Goal: Task Accomplishment & Management: Complete application form

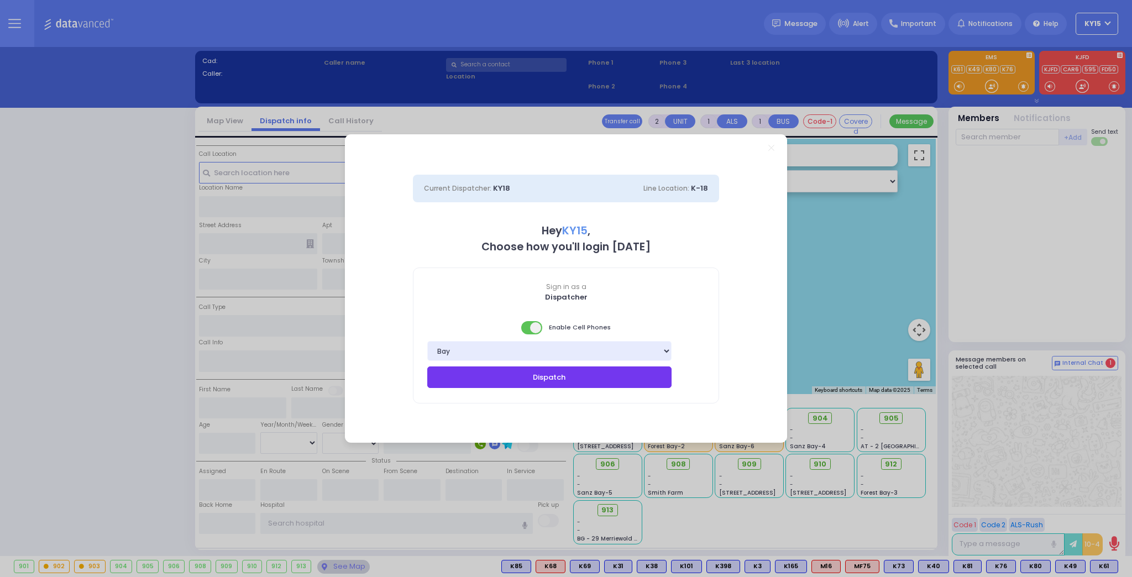
click at [534, 383] on button "Dispatch" at bounding box center [549, 376] width 244 height 21
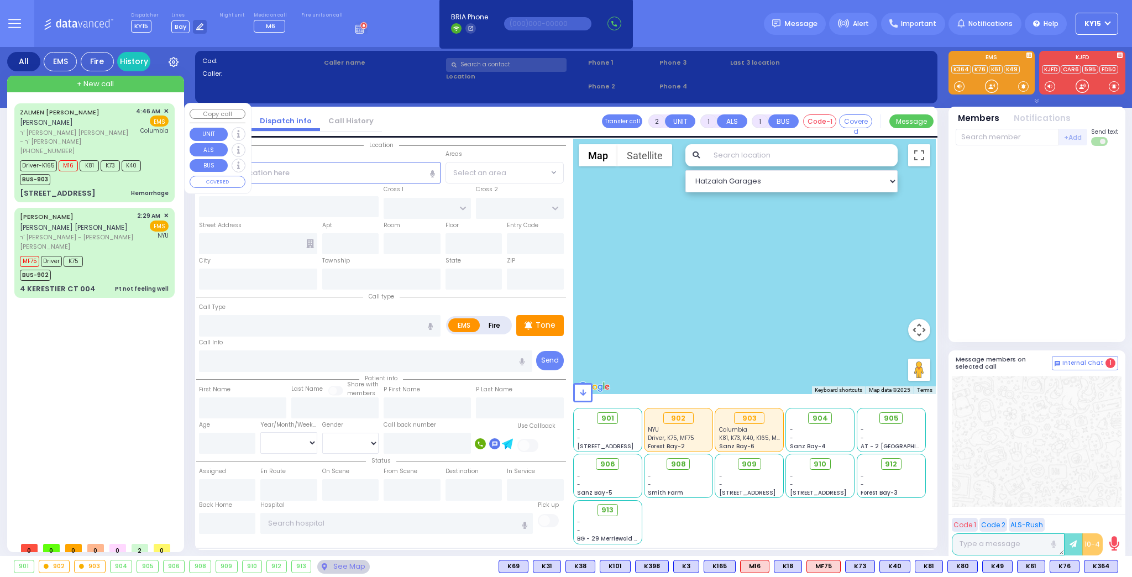
click at [111, 191] on div "ZALMEN [PERSON_NAME] [PERSON_NAME] ר' [PERSON_NAME] [PERSON_NAME] - ר' [PERSON_…" at bounding box center [94, 152] width 160 height 99
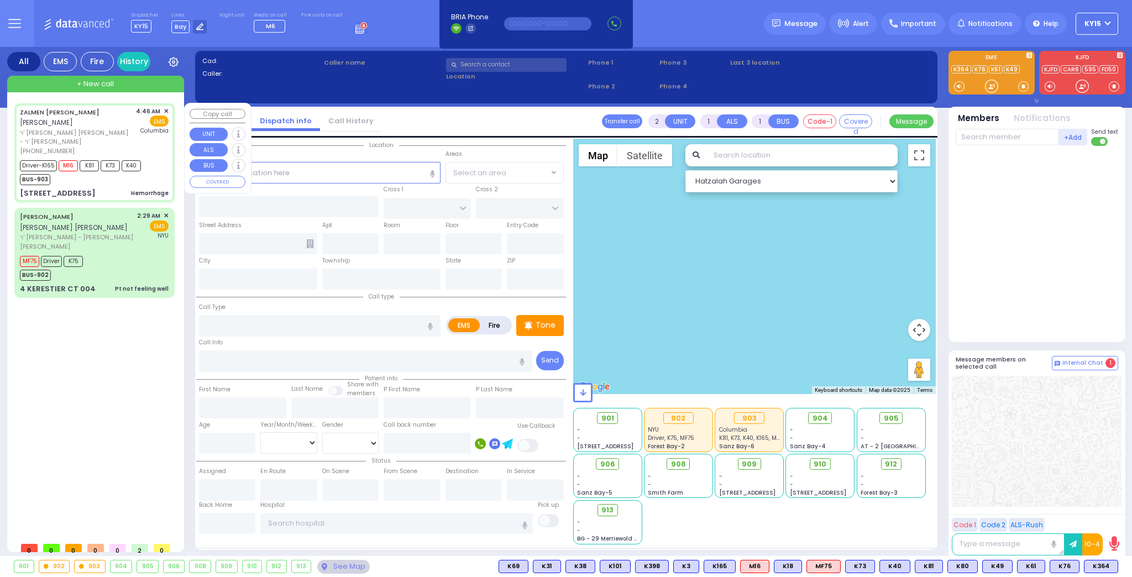
type input "6"
select select
type input "Hemorrhage"
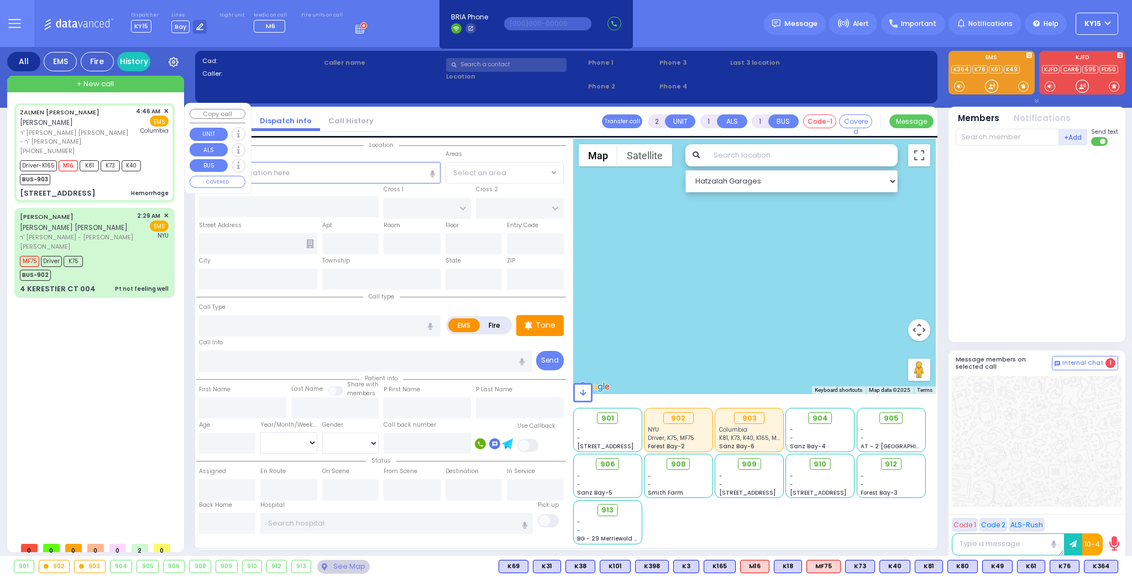
radio input "true"
type input "ZALMEN WOLF"
type input "GROSSBERG"
type input "Yocheved"
type input "[GEOGRAPHIC_DATA]"
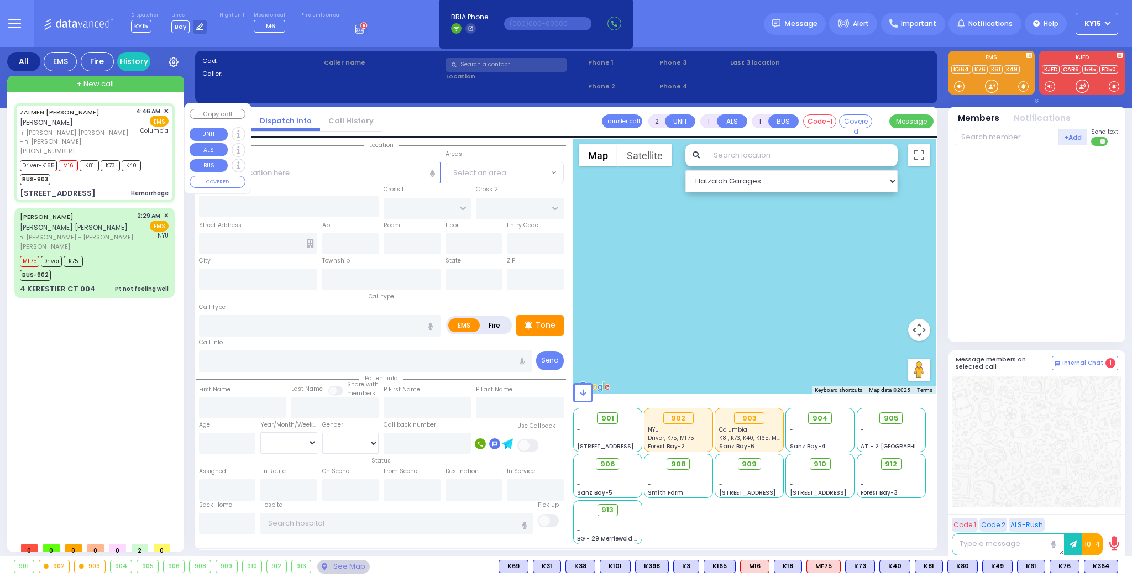
type input "41"
select select "Year"
select select "[DEMOGRAPHIC_DATA]"
type input "04:46"
type input "04:49"
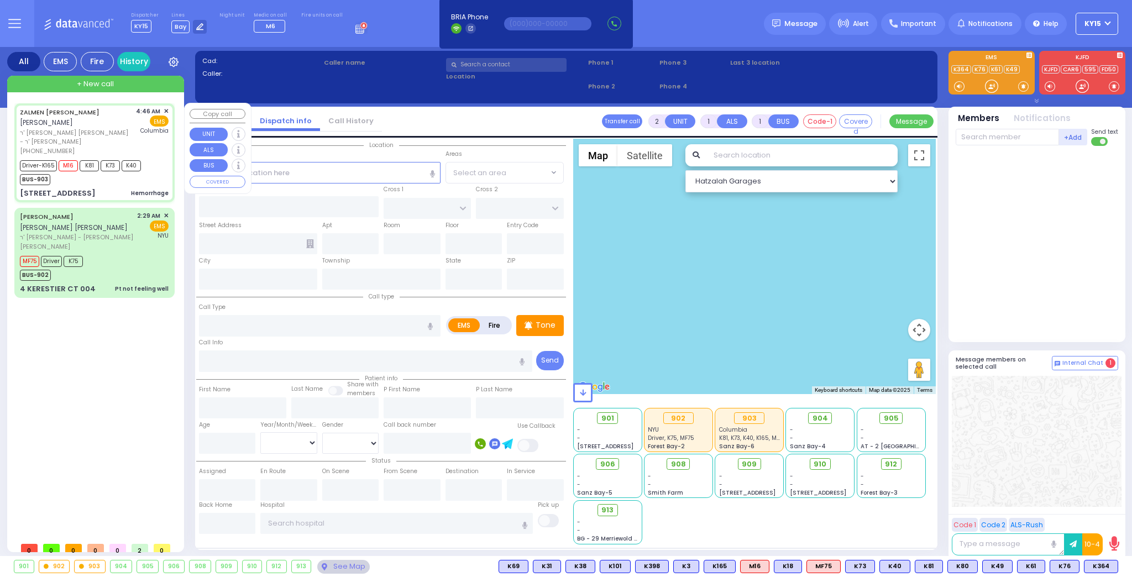
type input "04:52"
type input "05:08"
type input "05:42"
type input "05:52"
type input "[US_STATE][GEOGRAPHIC_DATA]- [GEOGRAPHIC_DATA]"
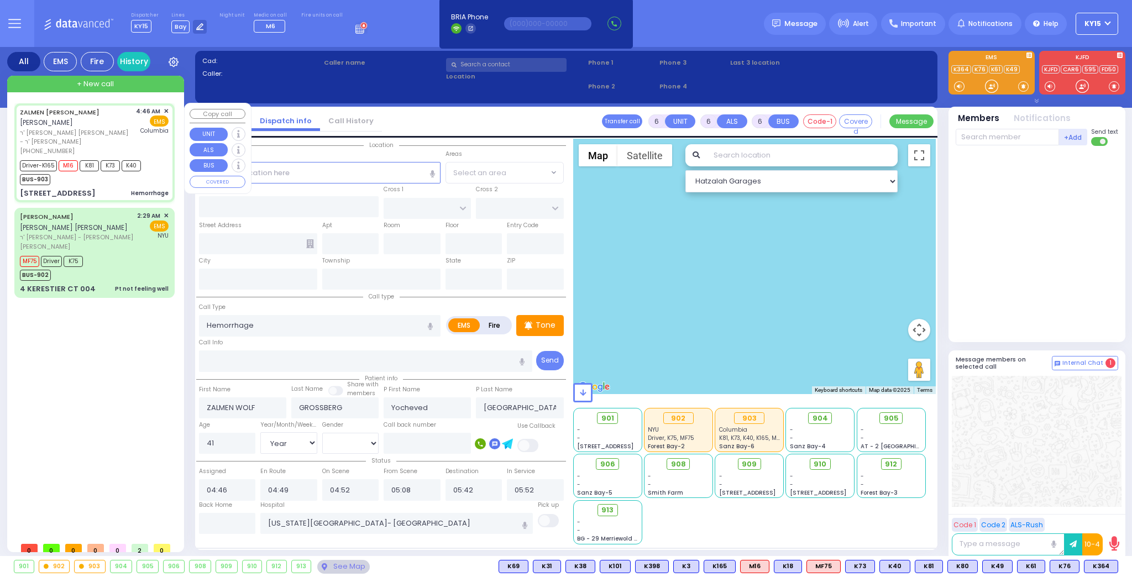
type input "ACRES RD"
type input "DINEV RD"
type input "[STREET_ADDRESS]"
type input "203"
type input "[PERSON_NAME]"
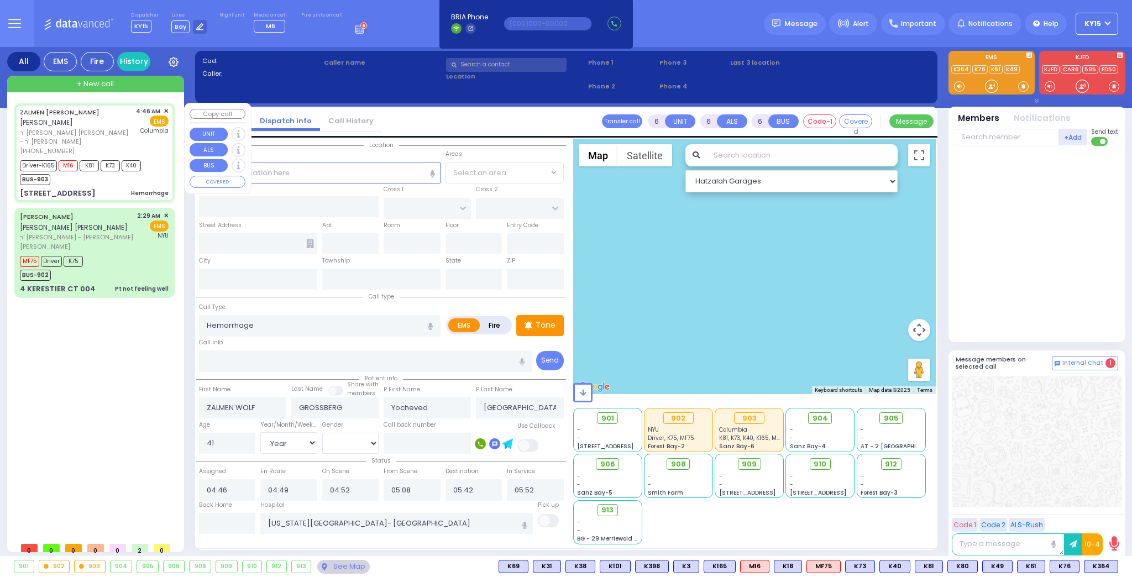
type input "[US_STATE]"
type input "10950"
select select "PALM TREE"
select select "Hatzalah Garages"
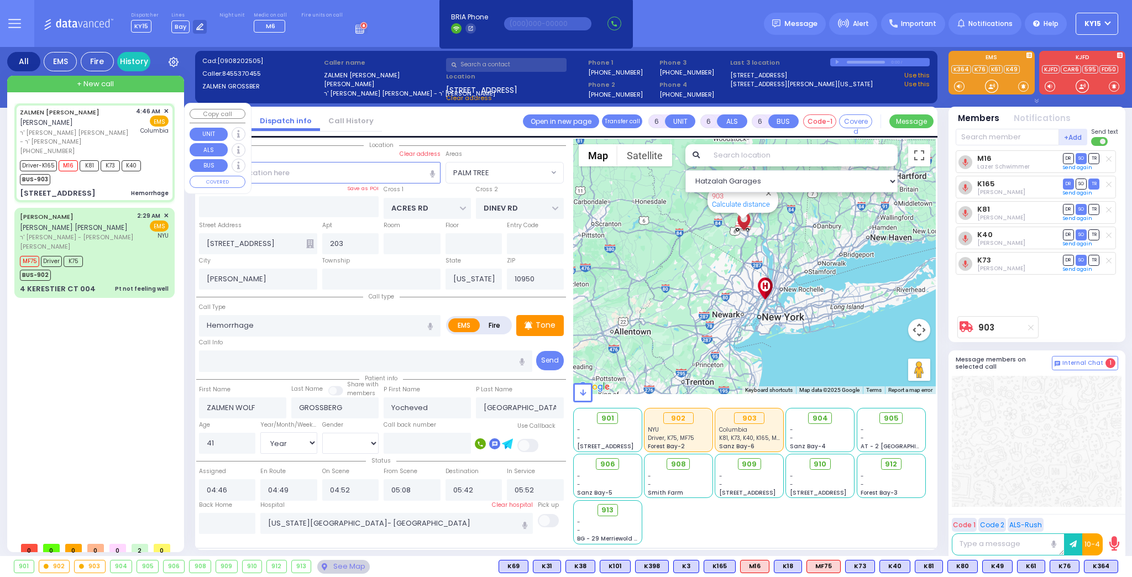
click at [151, 146] on div "ZALMEN [PERSON_NAME] [PERSON_NAME] ר' [PERSON_NAME] [PERSON_NAME] - ר' [PERSON_…" at bounding box center [95, 153] width 156 height 96
select select
radio input "true"
select select "Year"
select select "[DEMOGRAPHIC_DATA]"
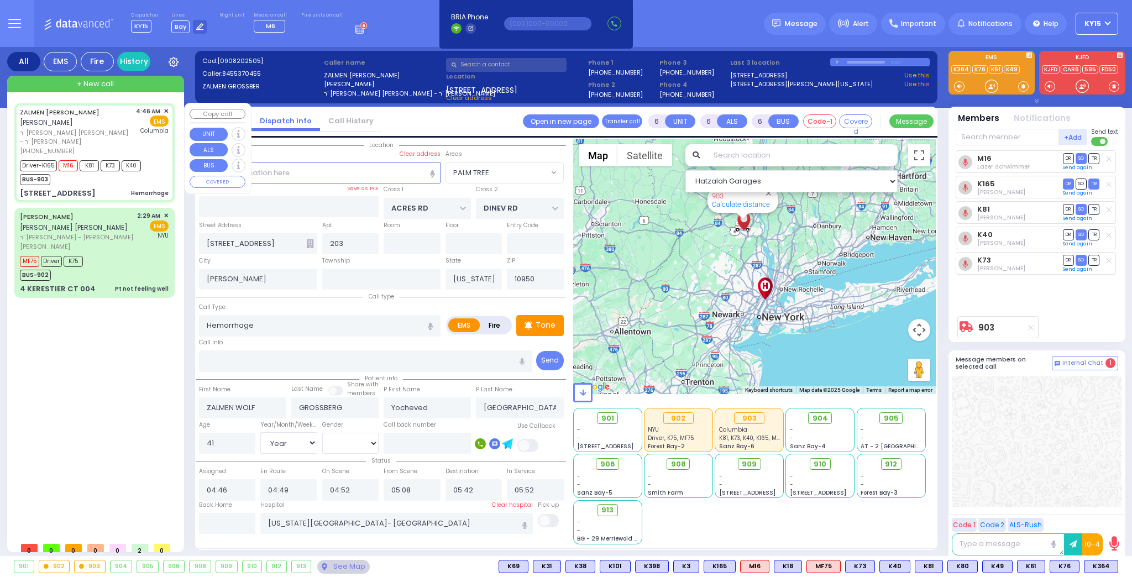
select select "Hatzalah Garages"
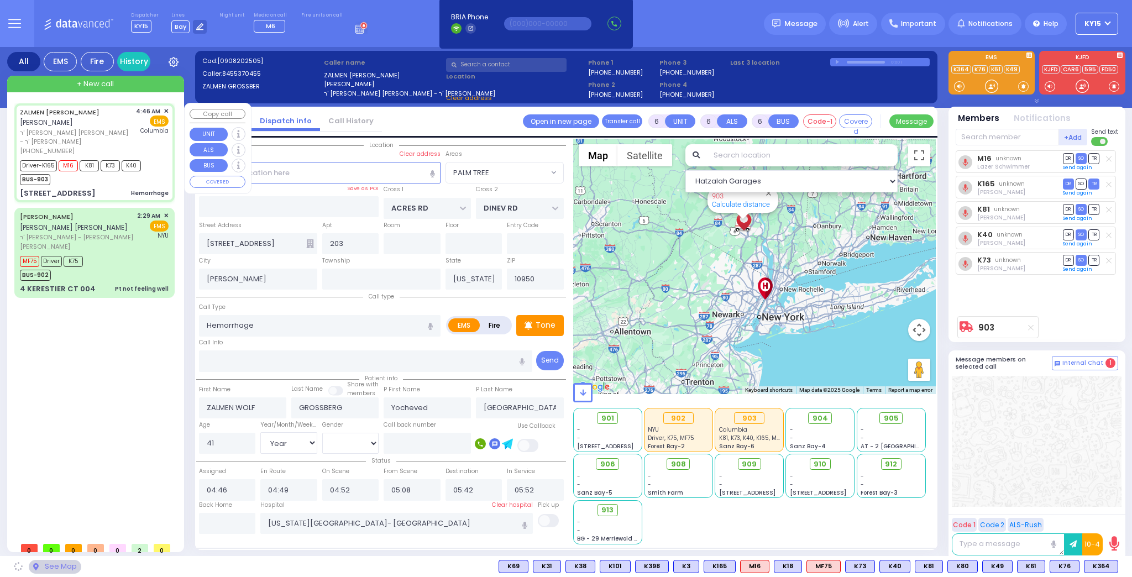
select select "PALM TREE"
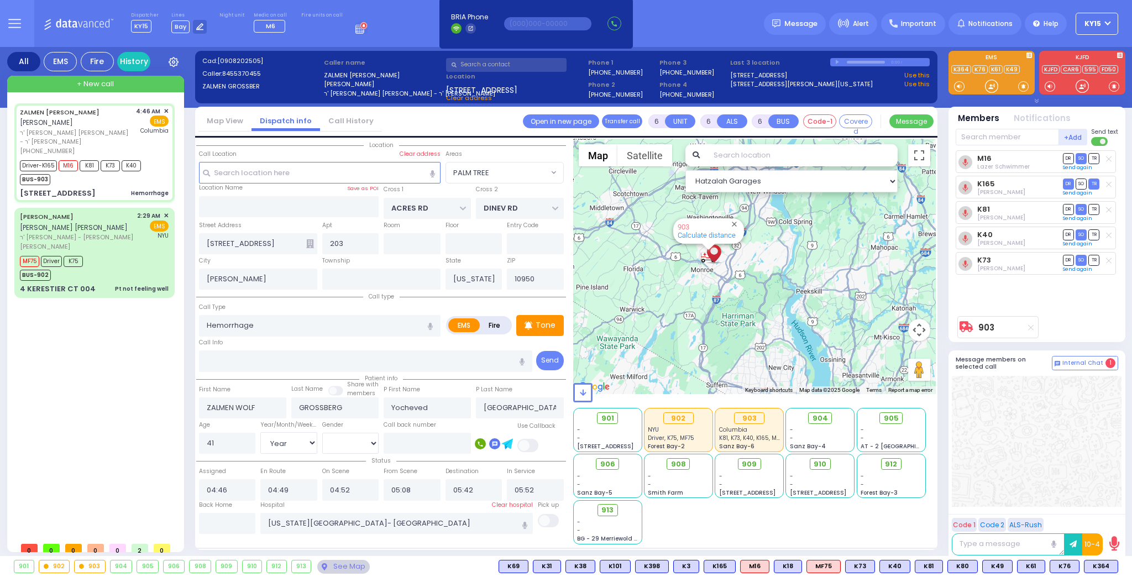
drag, startPoint x: 769, startPoint y: 248, endPoint x: 744, endPoint y: 322, distance: 77.9
click at [760, 322] on div "903 Calculate distance" at bounding box center [754, 266] width 363 height 255
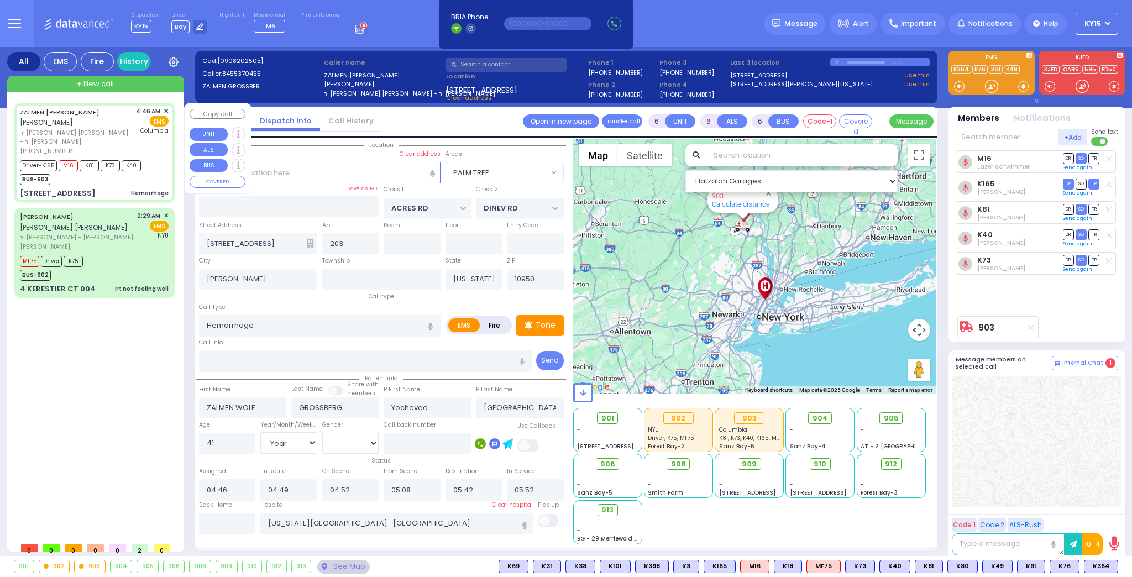
click at [130, 178] on div "ZALMEN [PERSON_NAME] [PERSON_NAME] ר' [PERSON_NAME] [PERSON_NAME] - ר' [PERSON_…" at bounding box center [95, 153] width 156 height 96
select select
radio input "true"
select select "Year"
select select "[DEMOGRAPHIC_DATA]"
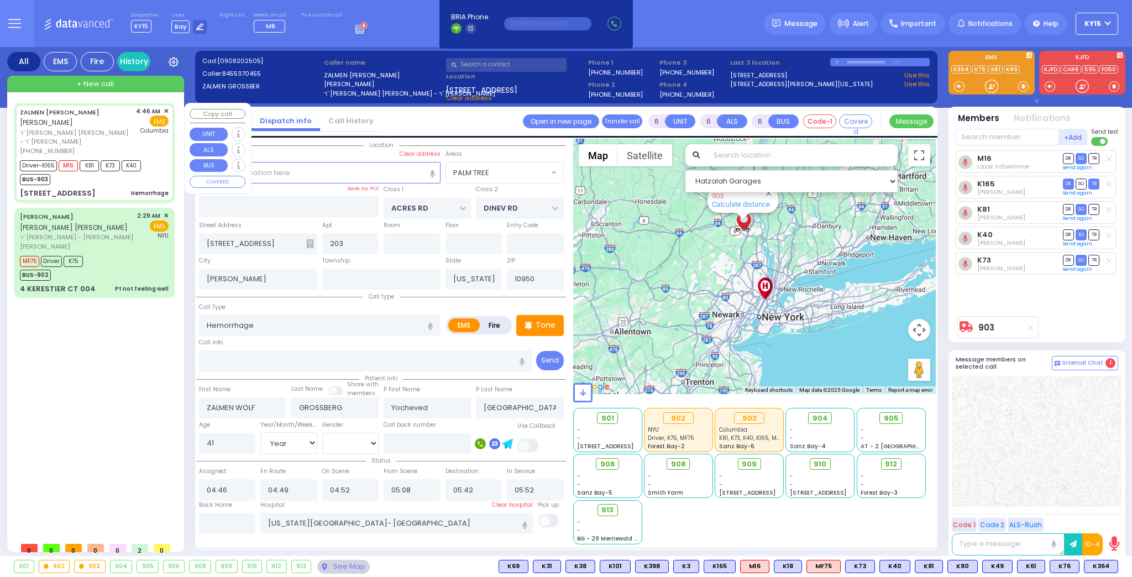
select select "PALM TREE"
select select "Hatzalah Garages"
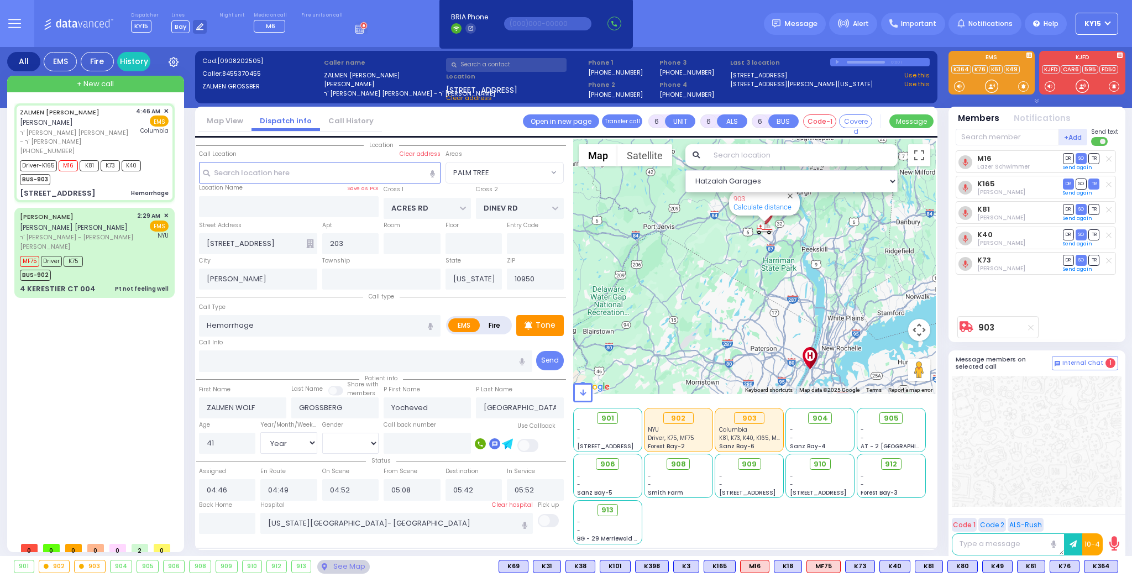
drag, startPoint x: 787, startPoint y: 275, endPoint x: 595, endPoint y: 301, distance: 194.1
click at [771, 299] on div "903 Calculate distance" at bounding box center [754, 266] width 363 height 255
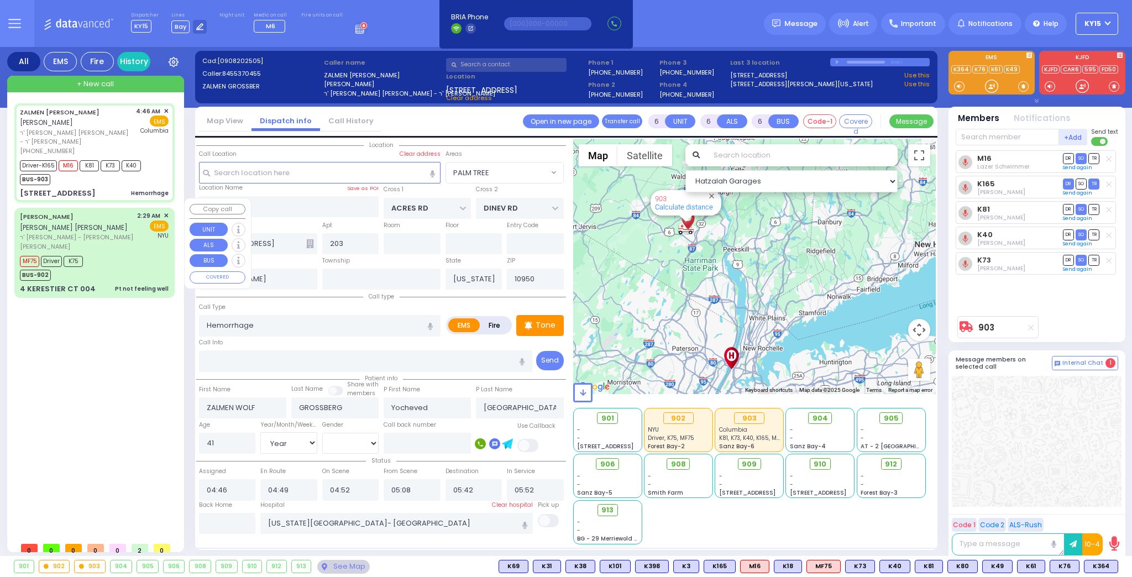
click at [137, 253] on div "MF75 Driver K75 BUS-902" at bounding box center [94, 267] width 149 height 28
select select
type input "Pt not feeling well"
radio input "true"
type input "[PERSON_NAME]"
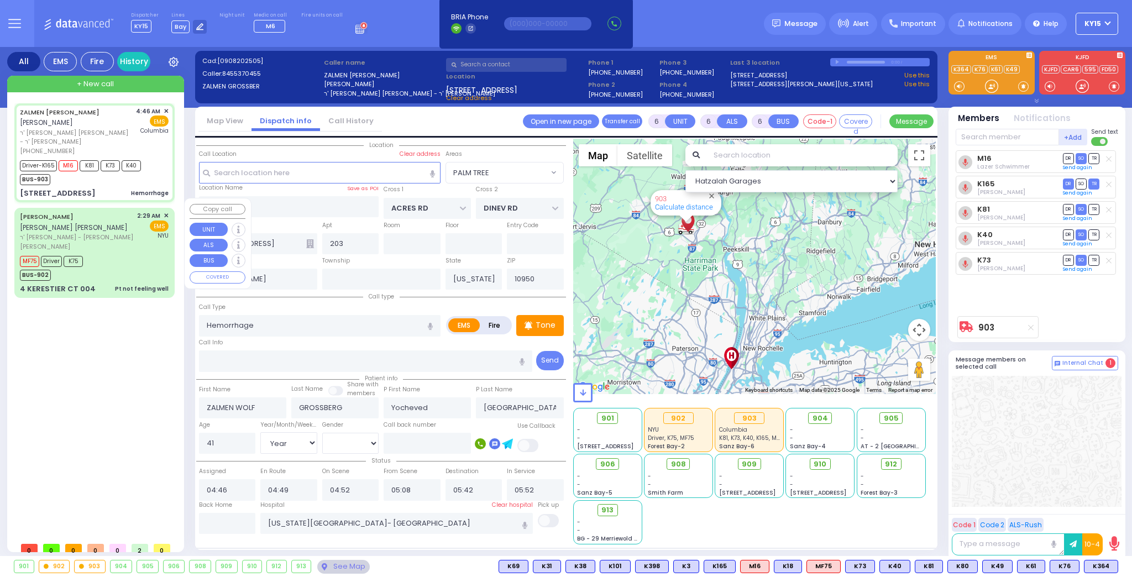
type input "TEITELBAUM"
type input "[PERSON_NAME]"
type input "TEITELBAUM"
type input "50"
select select "Year"
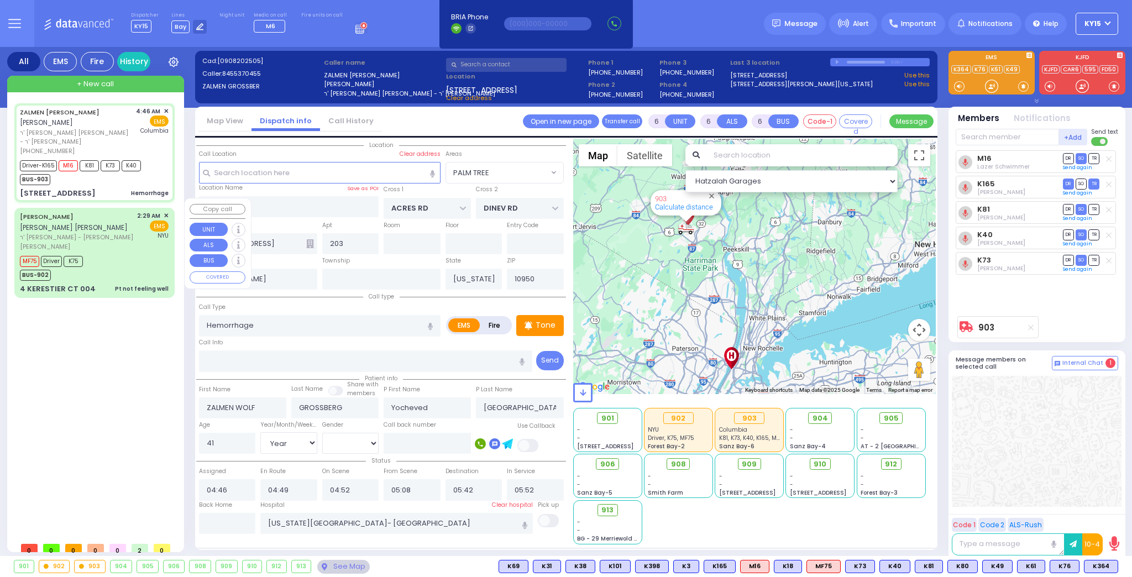
select select "[DEMOGRAPHIC_DATA]"
type input "02:29"
type input "02:36"
type input "03:40"
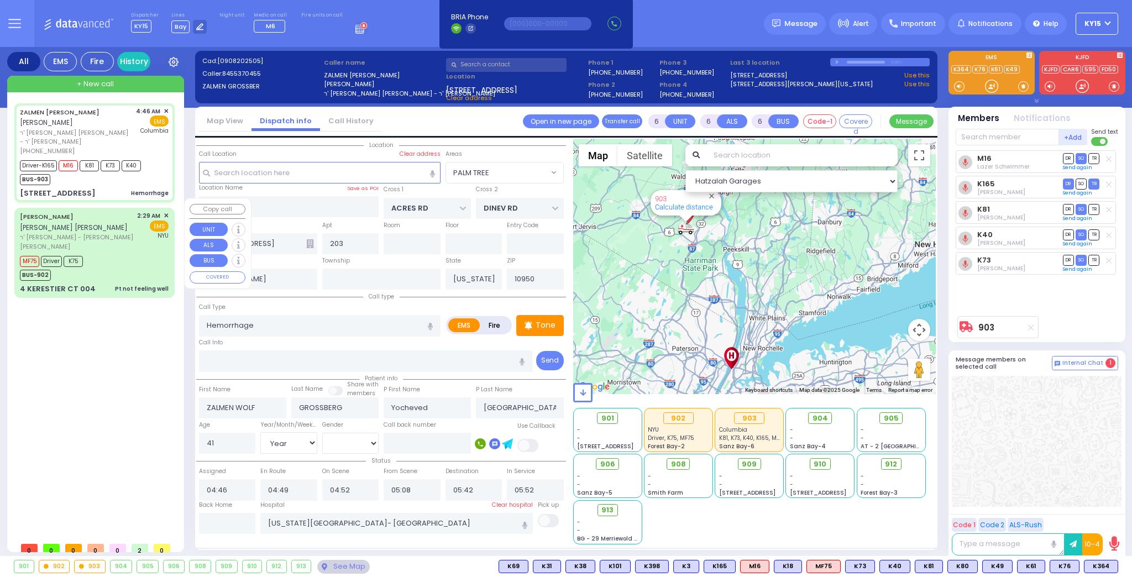
type input "[GEOGRAPHIC_DATA]"
select select "Hatzalah Garages"
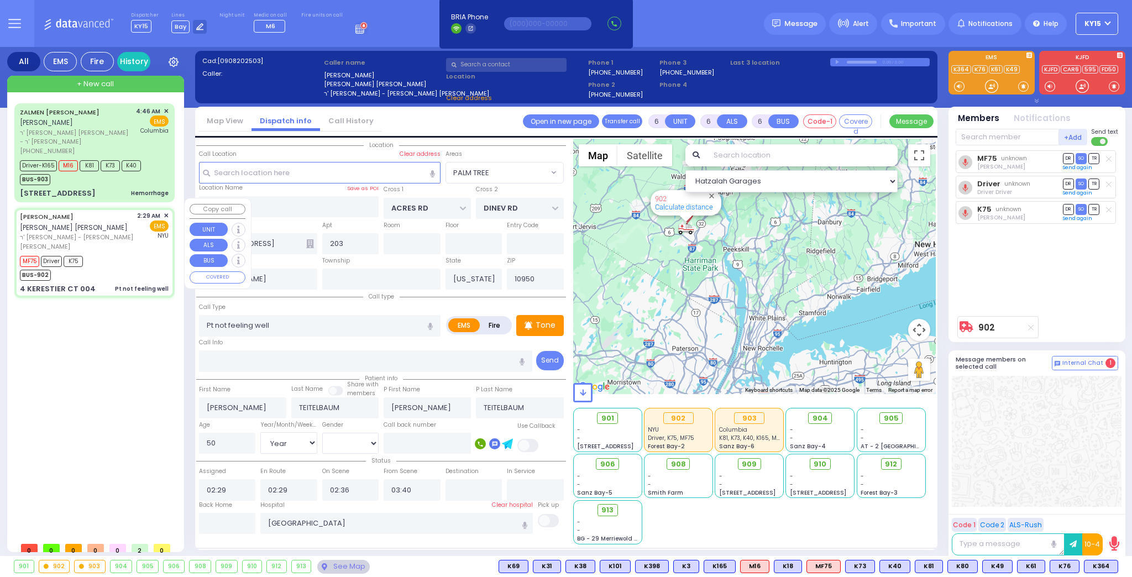
type input "GETZIL BERGER BLVD"
type input "KAHAN DR"
type input "4 KERESTIER CT"
type input "004"
select select "SECTION 4"
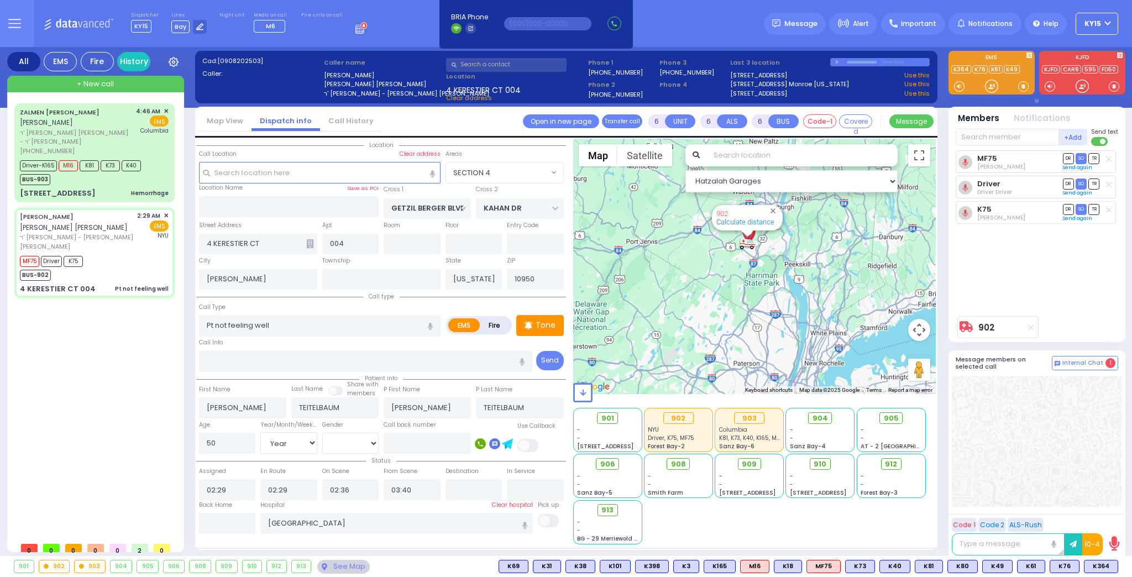
drag, startPoint x: 722, startPoint y: 336, endPoint x: 726, endPoint y: 354, distance: 18.6
click at [724, 354] on div "902 Calculate distance" at bounding box center [754, 266] width 363 height 255
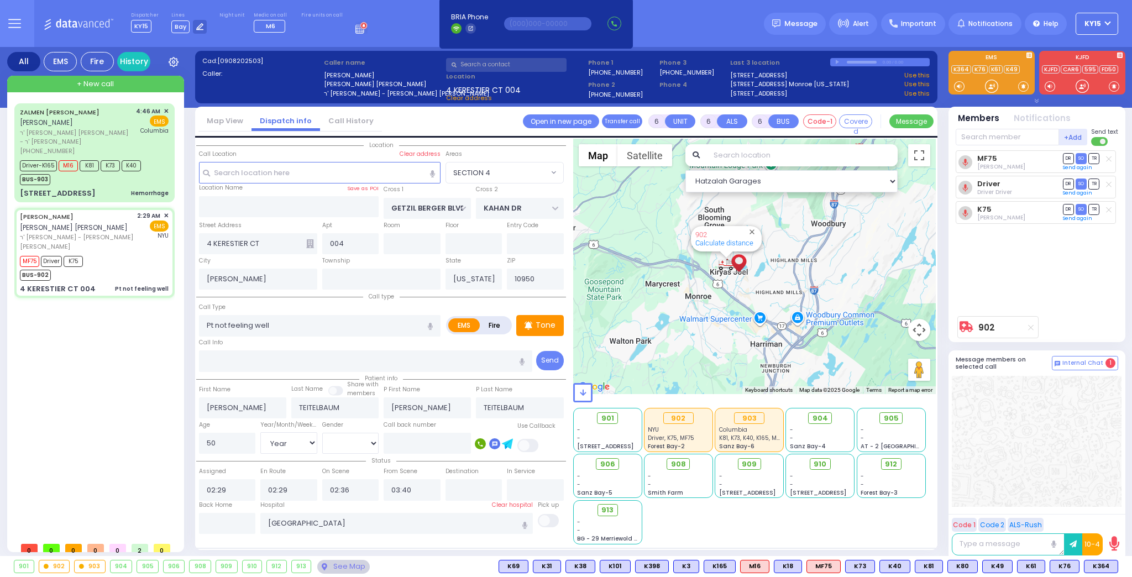
drag, startPoint x: 719, startPoint y: 260, endPoint x: 730, endPoint y: 292, distance: 33.7
click at [730, 292] on div "902 Calculate distance" at bounding box center [754, 266] width 363 height 255
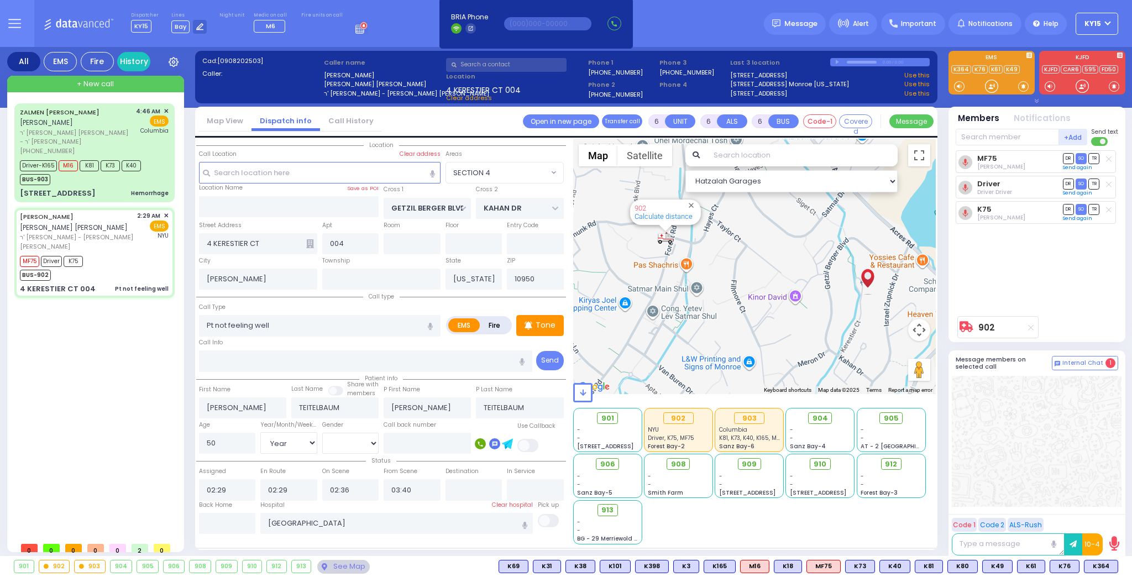
drag, startPoint x: 623, startPoint y: 295, endPoint x: 688, endPoint y: 319, distance: 69.1
click at [688, 319] on div "902 Calculate distance" at bounding box center [754, 266] width 363 height 255
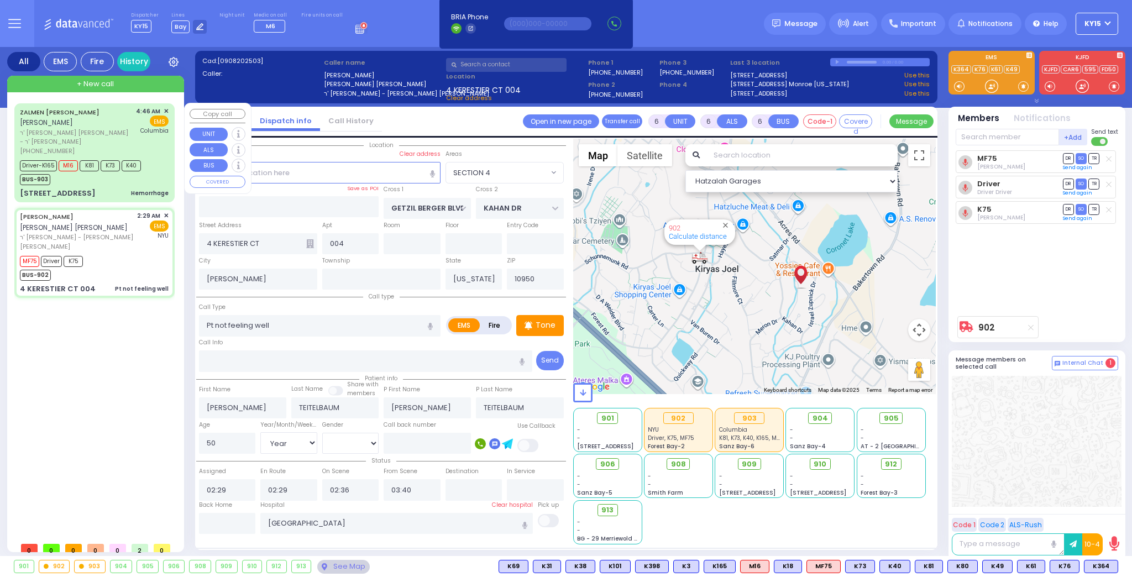
drag, startPoint x: 115, startPoint y: 183, endPoint x: 124, endPoint y: 183, distance: 8.3
click at [116, 188] on div "[STREET_ADDRESS] [GEOGRAPHIC_DATA]" at bounding box center [94, 193] width 149 height 11
select select
type input "Hemorrhage"
radio input "true"
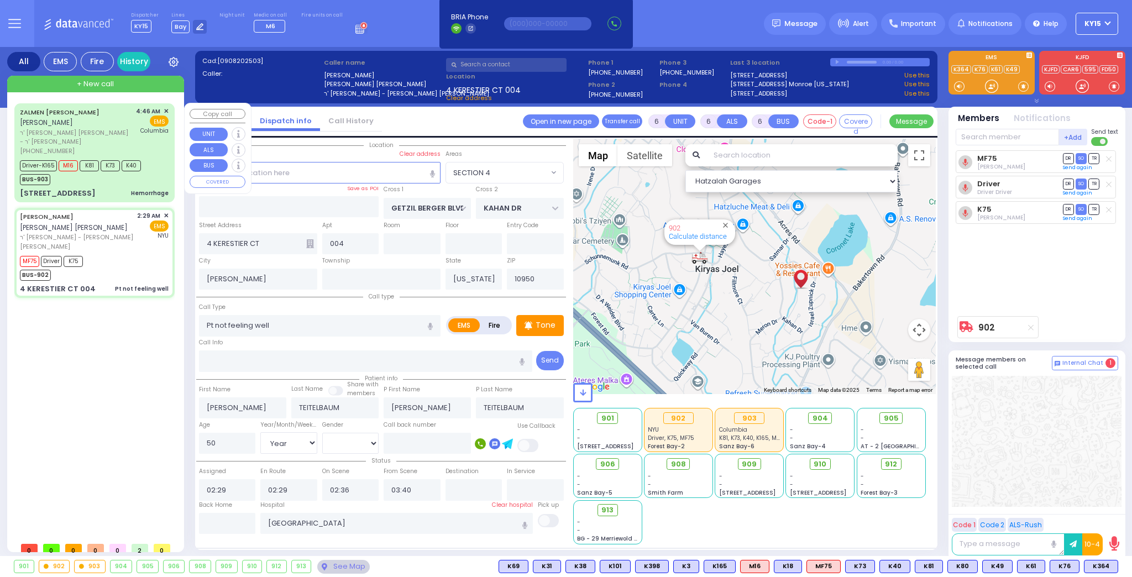
type input "ZALMEN WOLF"
type input "GROSSBERG"
type input "Yocheved"
type input "[GEOGRAPHIC_DATA]"
type input "41"
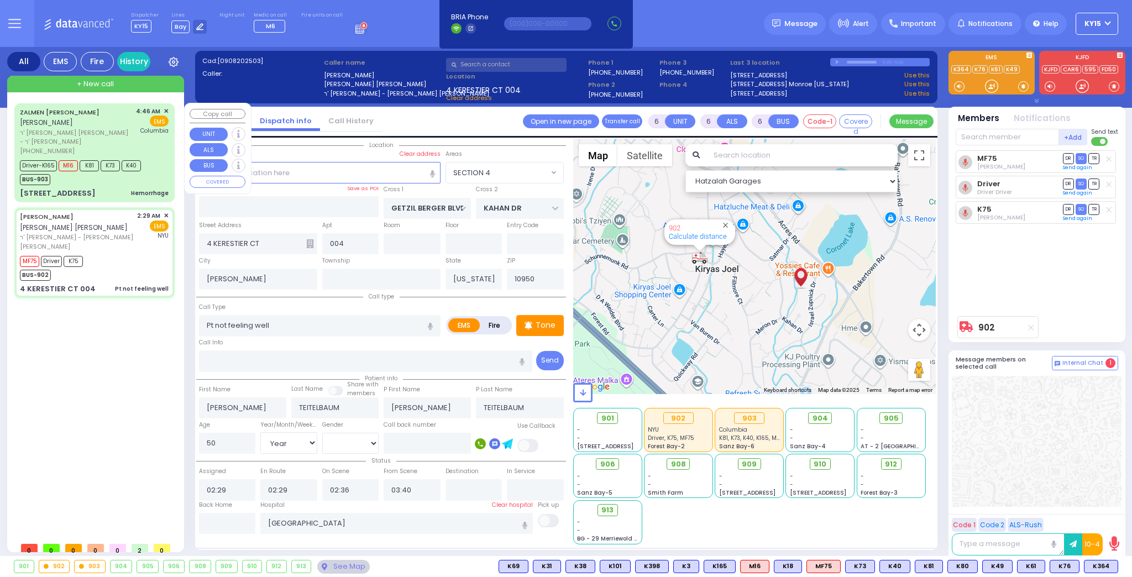
select select "Year"
select select "[DEMOGRAPHIC_DATA]"
type input "04:46"
type input "04:49"
type input "04:52"
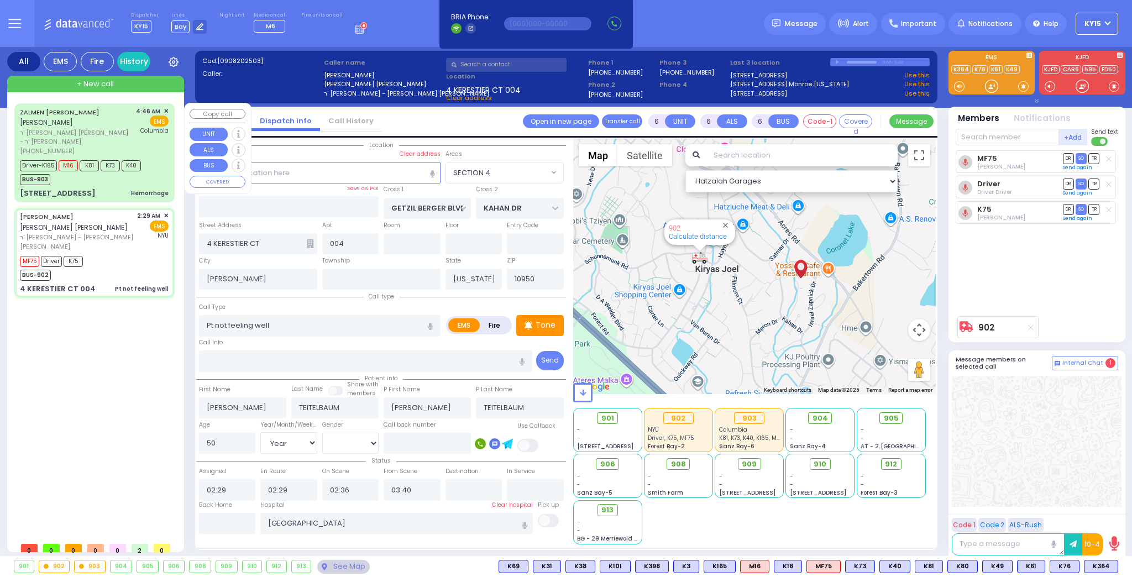
type input "05:08"
type input "05:42"
type input "05:52"
type input "[US_STATE][GEOGRAPHIC_DATA]- [GEOGRAPHIC_DATA]"
type input "ACRES RD"
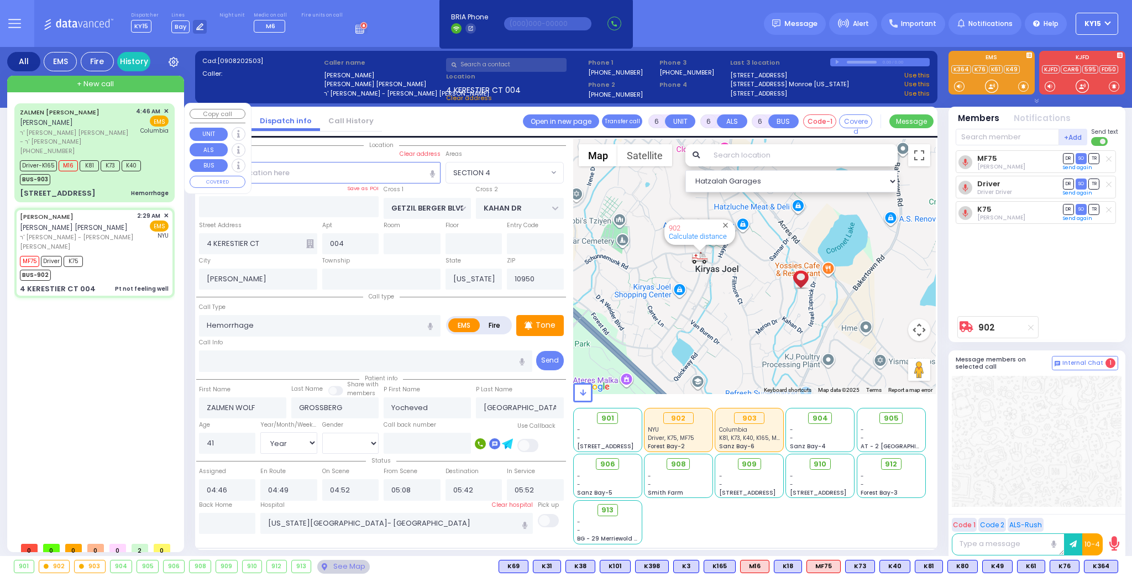
type input "DINEV RD"
type input "[STREET_ADDRESS]"
type input "203"
select select "Hatzalah Garages"
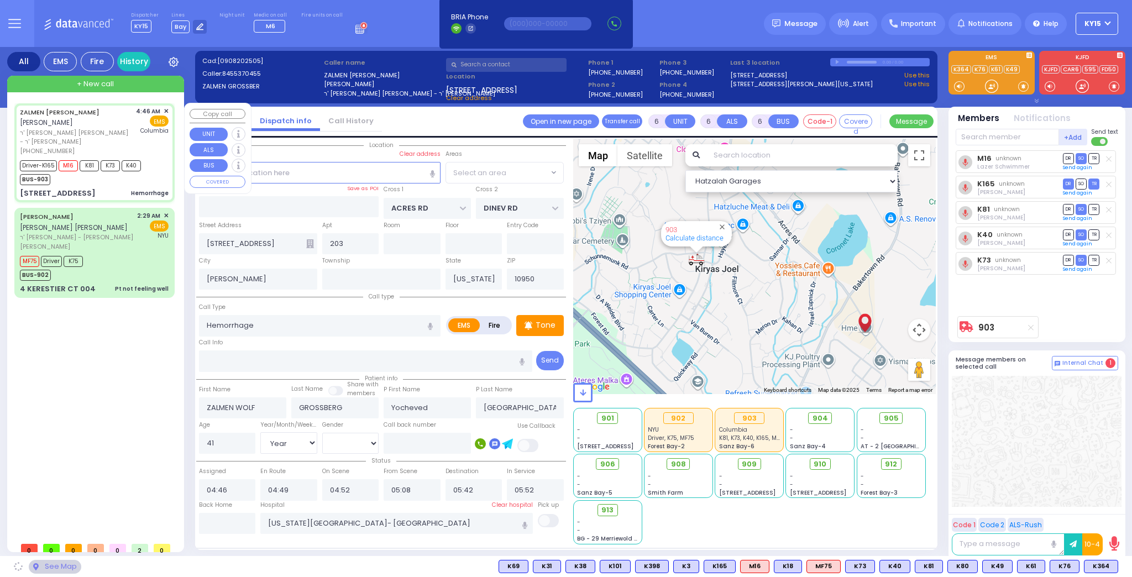
select select "PALM TREE"
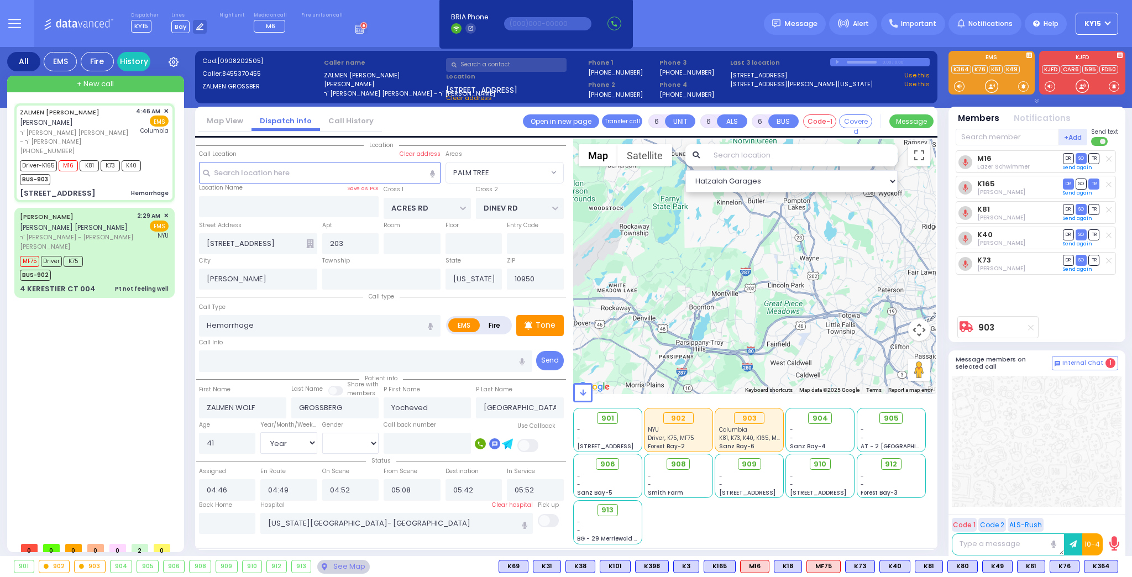
drag, startPoint x: 811, startPoint y: 339, endPoint x: 818, endPoint y: 377, distance: 38.9
click at [818, 376] on div "903 Calculate distance" at bounding box center [754, 266] width 363 height 255
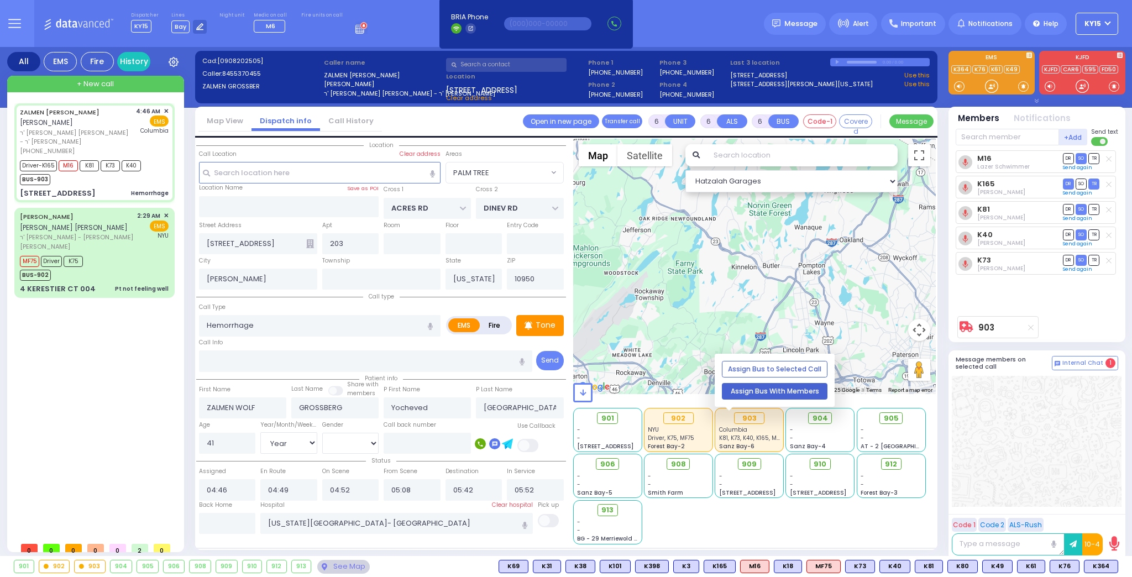
drag, startPoint x: 794, startPoint y: 310, endPoint x: 783, endPoint y: 397, distance: 87.5
click at [783, 397] on div "Hatzalah Garages ← Move left → Move right ↑ Move up ↓ + -" at bounding box center [754, 342] width 363 height 406
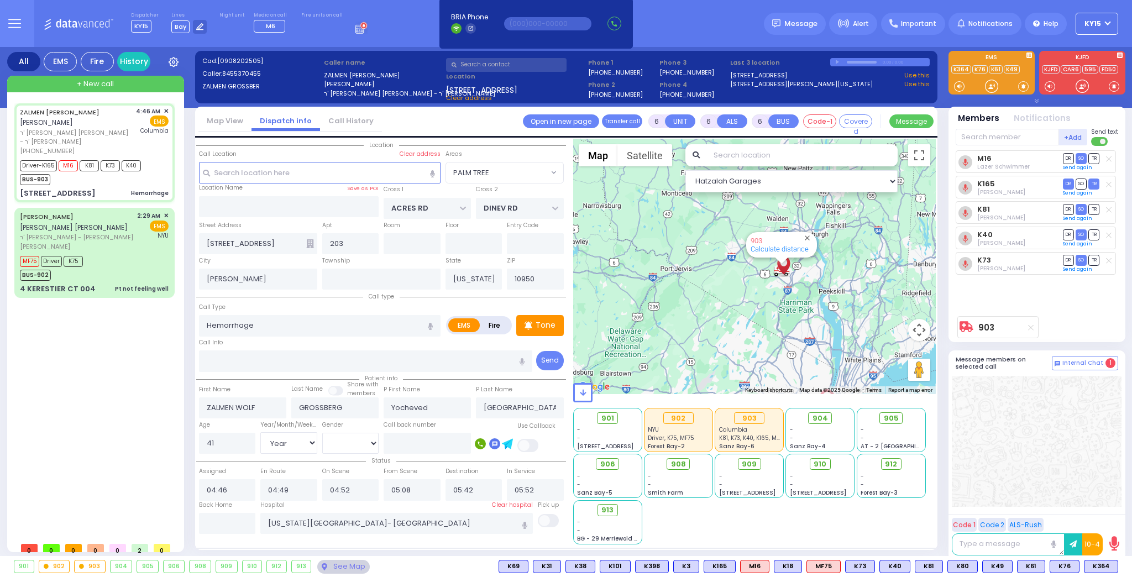
drag, startPoint x: 756, startPoint y: 286, endPoint x: 728, endPoint y: 332, distance: 53.8
click at [718, 335] on div "903 Calculate distance" at bounding box center [754, 266] width 363 height 255
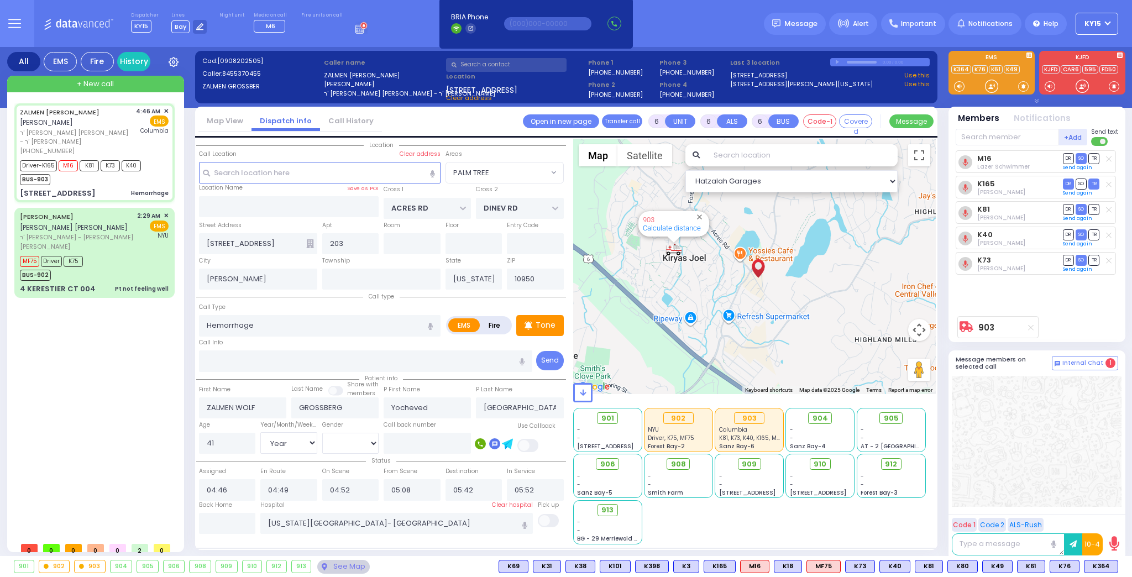
drag, startPoint x: 727, startPoint y: 343, endPoint x: 780, endPoint y: 349, distance: 53.4
click at [778, 353] on div "903 Calculate distance" at bounding box center [754, 266] width 363 height 255
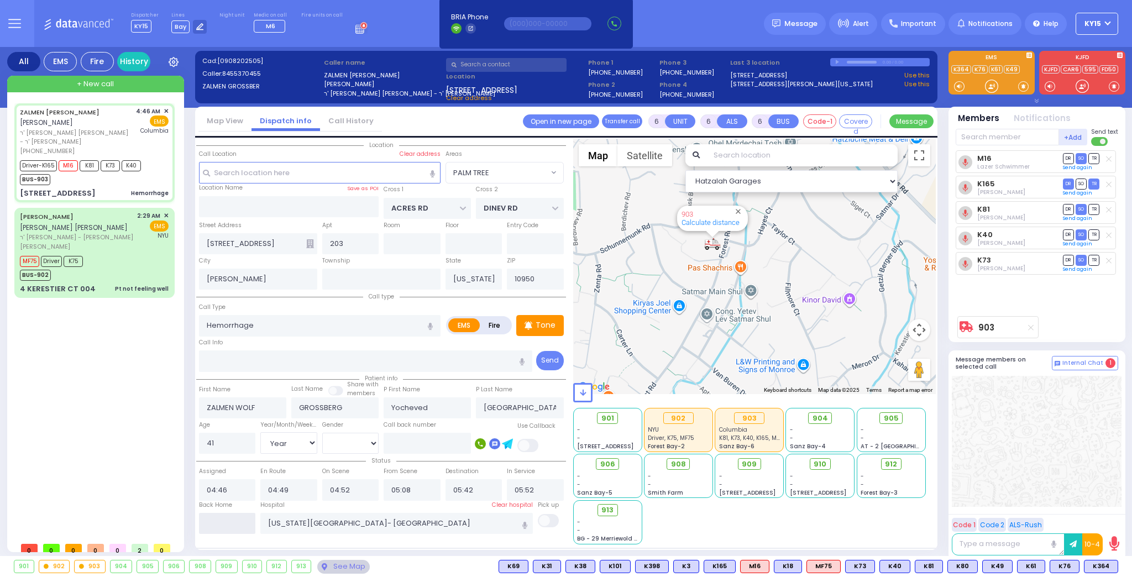
click at [227, 521] on input "text" at bounding box center [227, 523] width 57 height 21
click at [227, 522] on input "text" at bounding box center [227, 523] width 57 height 21
click at [232, 522] on input "text" at bounding box center [227, 523] width 57 height 21
click at [237, 521] on input "text" at bounding box center [227, 523] width 57 height 21
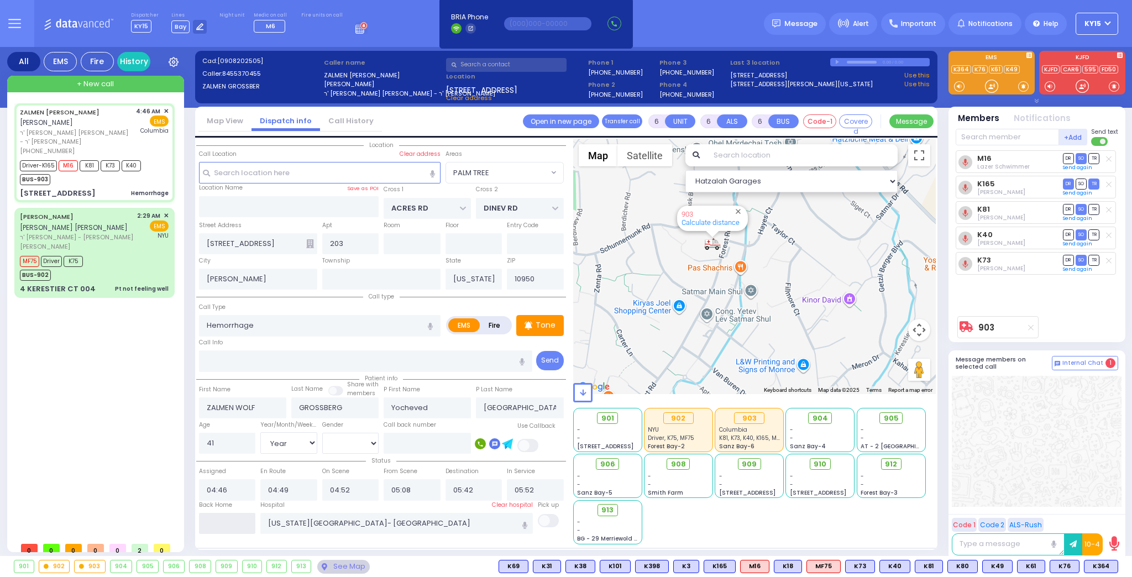
click at [235, 522] on input "text" at bounding box center [227, 523] width 57 height 21
click at [234, 523] on input "text" at bounding box center [227, 523] width 57 height 21
click at [233, 525] on input "text" at bounding box center [227, 523] width 57 height 21
click at [222, 524] on input "text" at bounding box center [227, 523] width 57 height 21
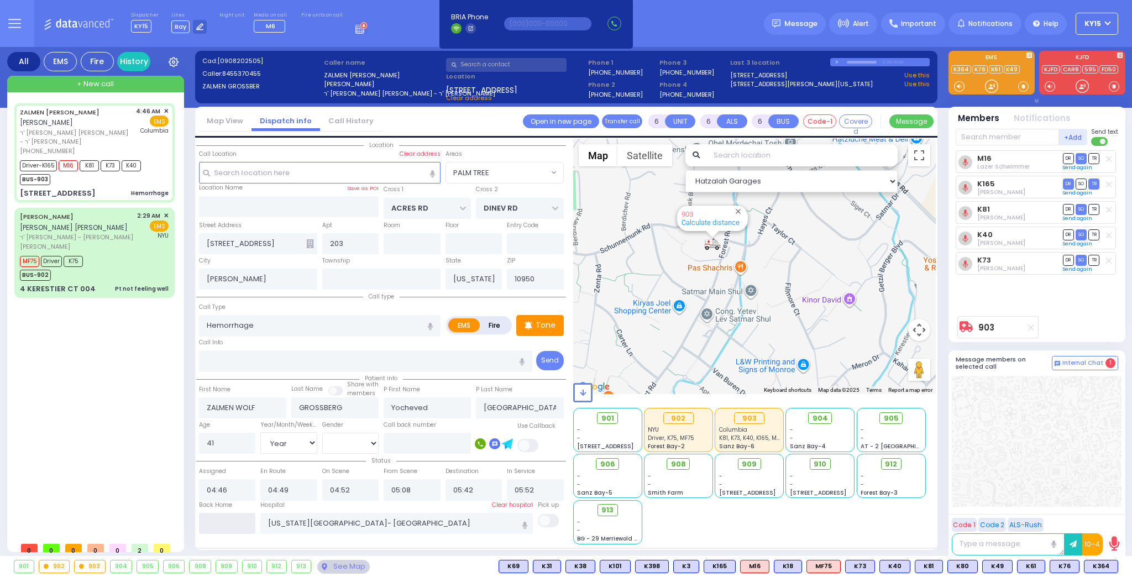
type input "07:14"
click at [220, 524] on input "07:14" at bounding box center [227, 523] width 57 height 21
select select
radio input "true"
select select
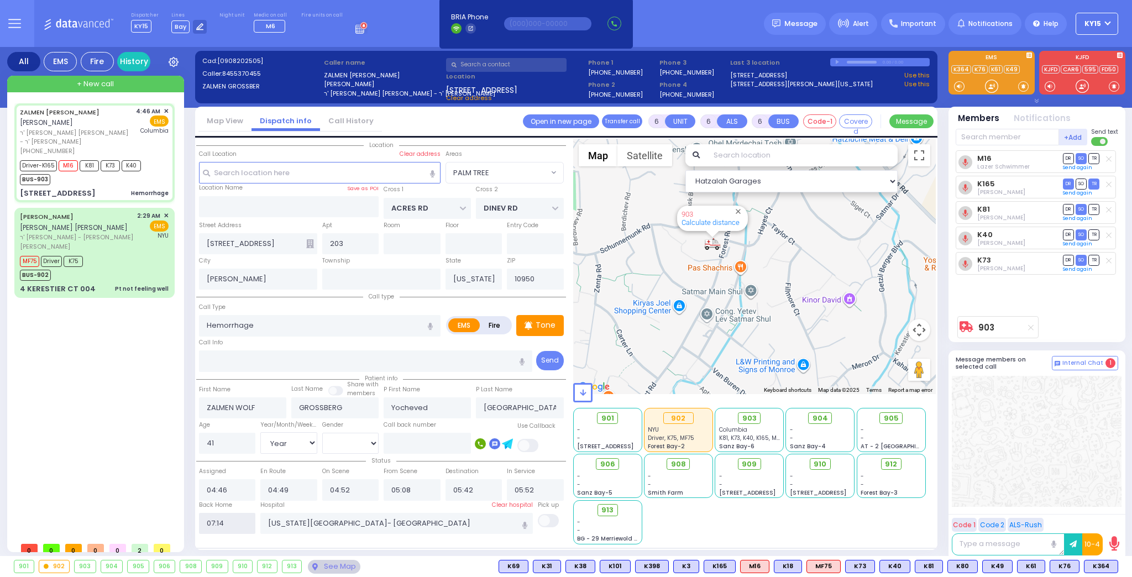
select select
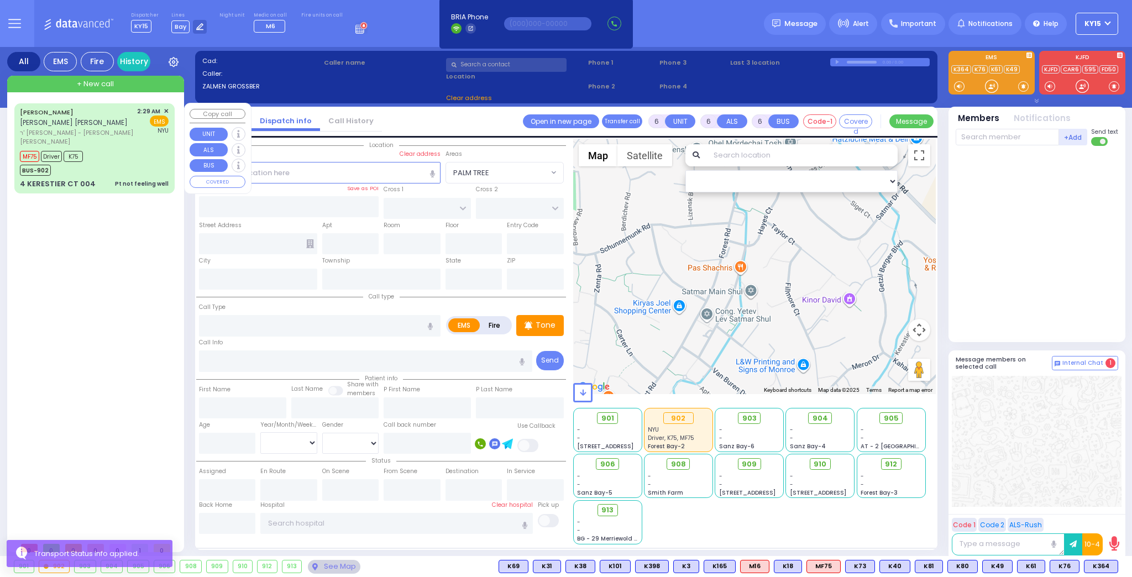
click at [125, 153] on div "MF75 Driver K75 BUS-902" at bounding box center [94, 162] width 149 height 28
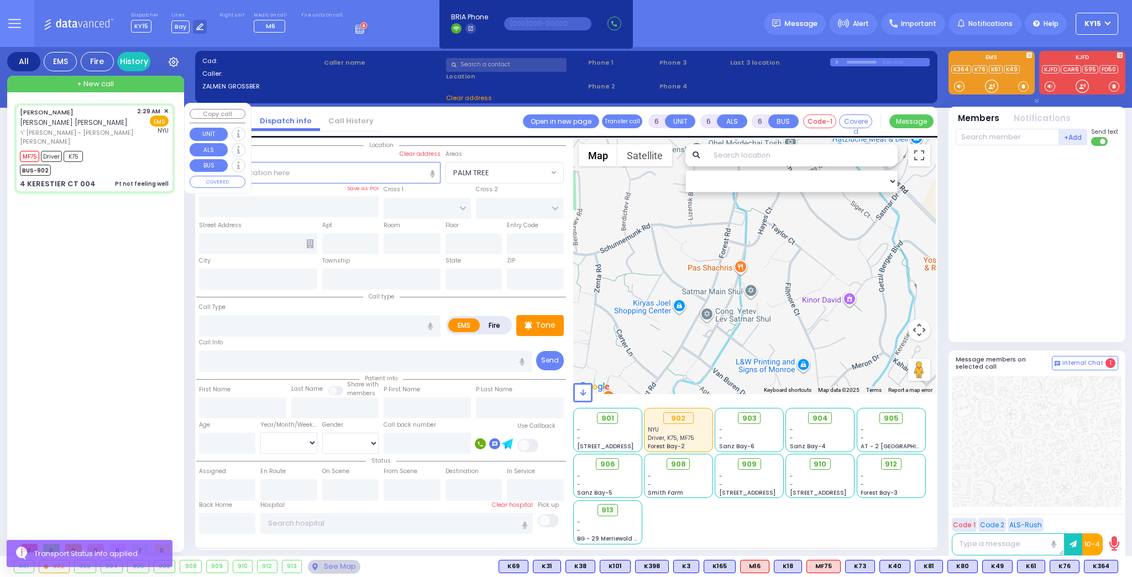
select select
type input "Pt not feeling well"
radio input "true"
type input "[PERSON_NAME]"
type input "TEITELBAUM"
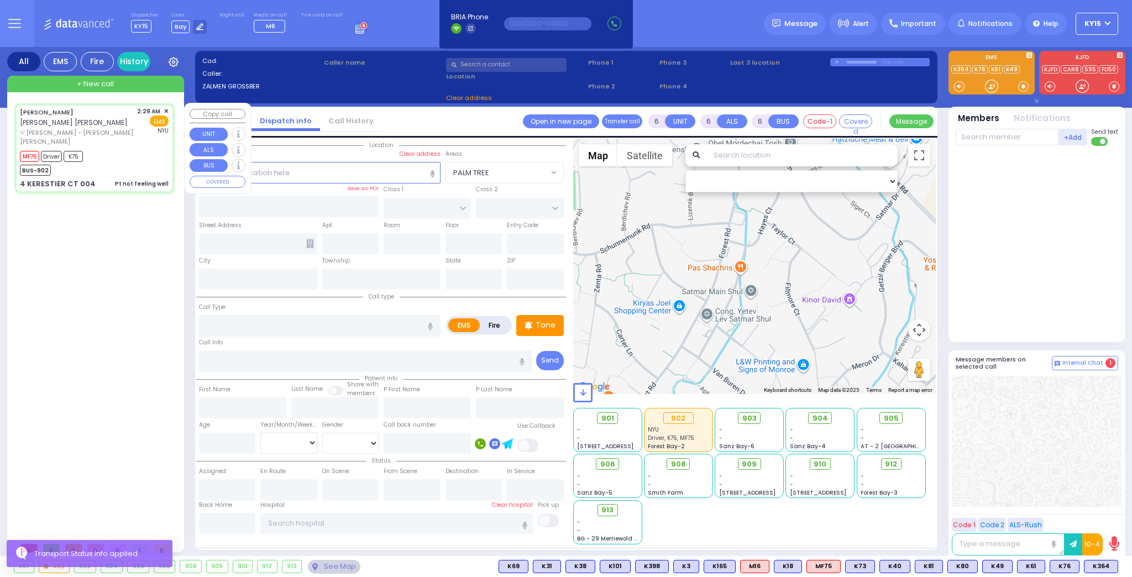
type input "[PERSON_NAME]"
type input "TEITELBAUM"
type input "50"
select select "Year"
select select "[DEMOGRAPHIC_DATA]"
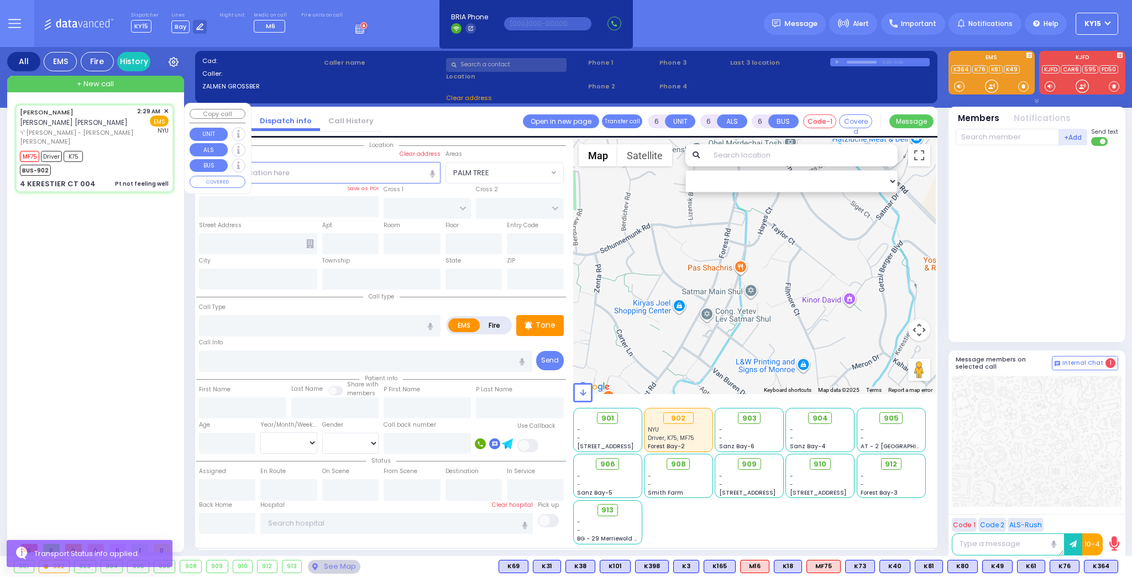
type input "02:29"
type input "02:36"
type input "03:40"
type input "[GEOGRAPHIC_DATA]"
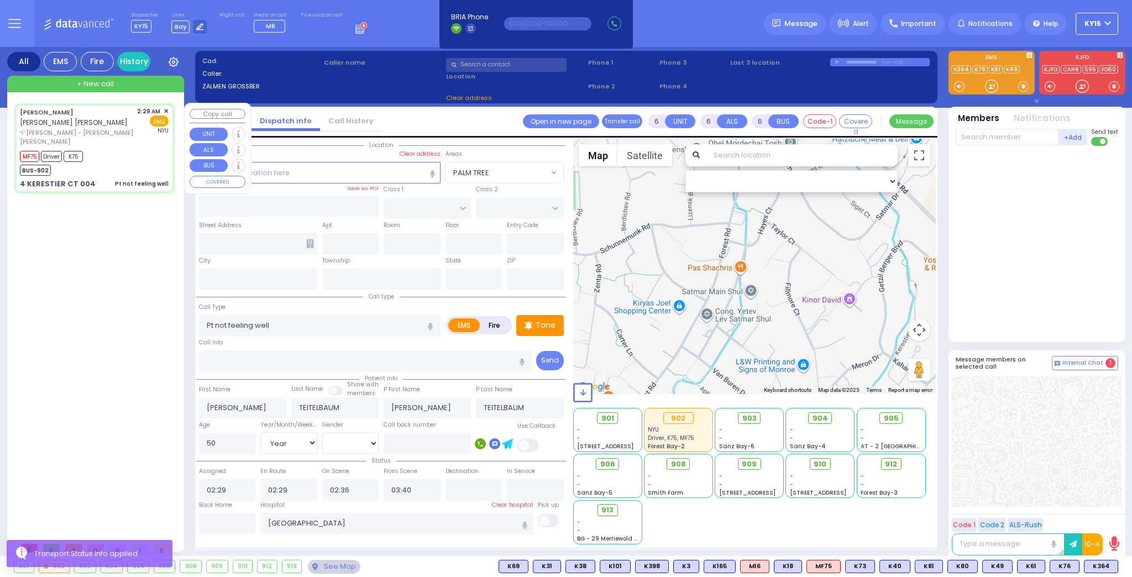
select select "Hatzalah Garages"
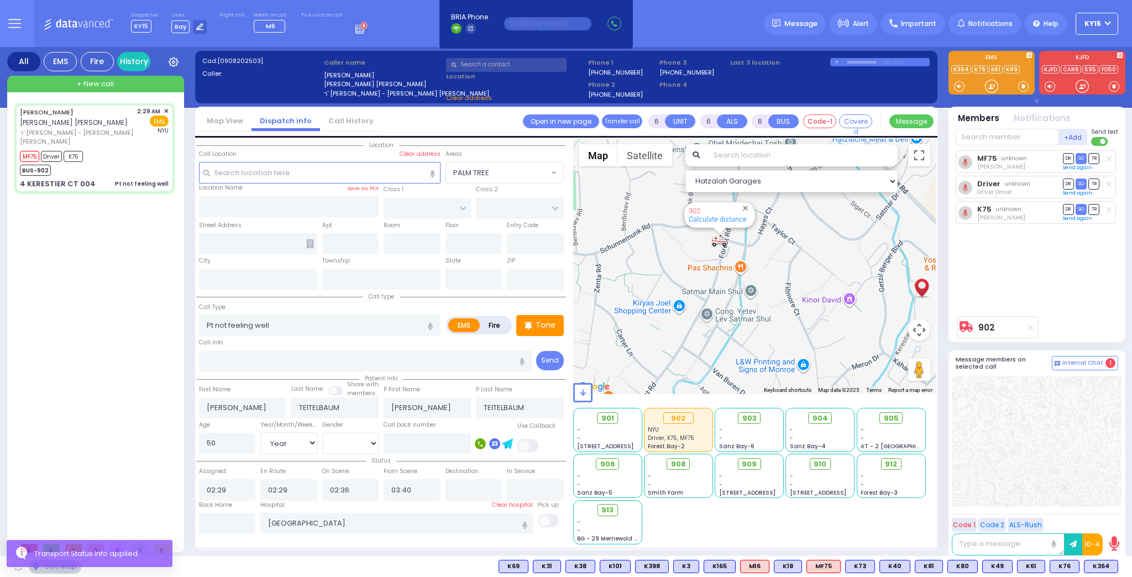
type input "GETZIL BERGER BLVD"
type input "KAHAN DR"
type input "4 KERESTIER CT"
type input "004"
type input "[PERSON_NAME]"
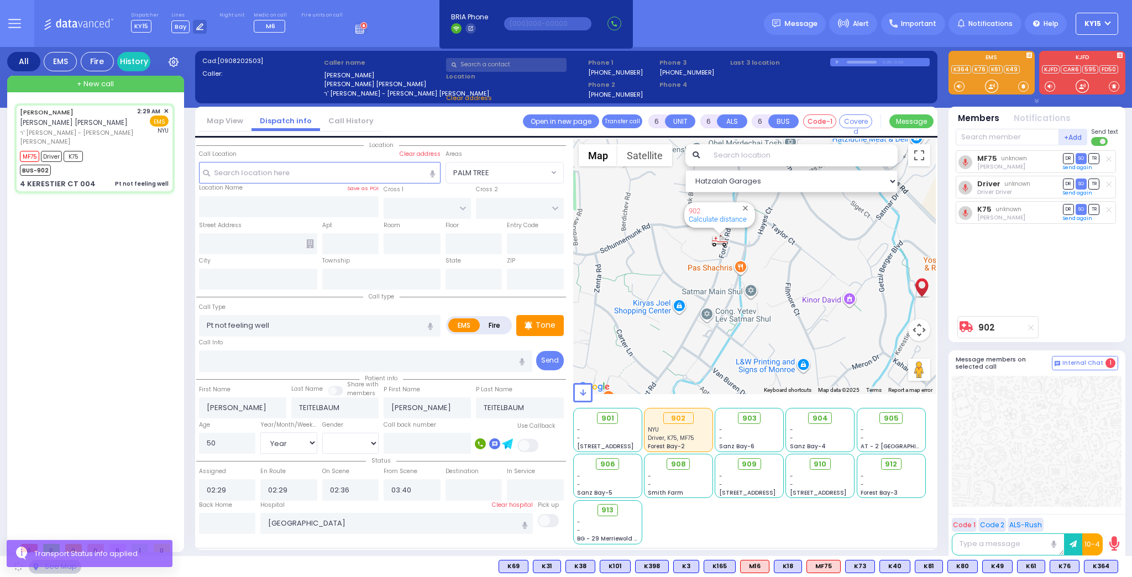
type input "[US_STATE]"
type input "10950"
select select "SECTION 4"
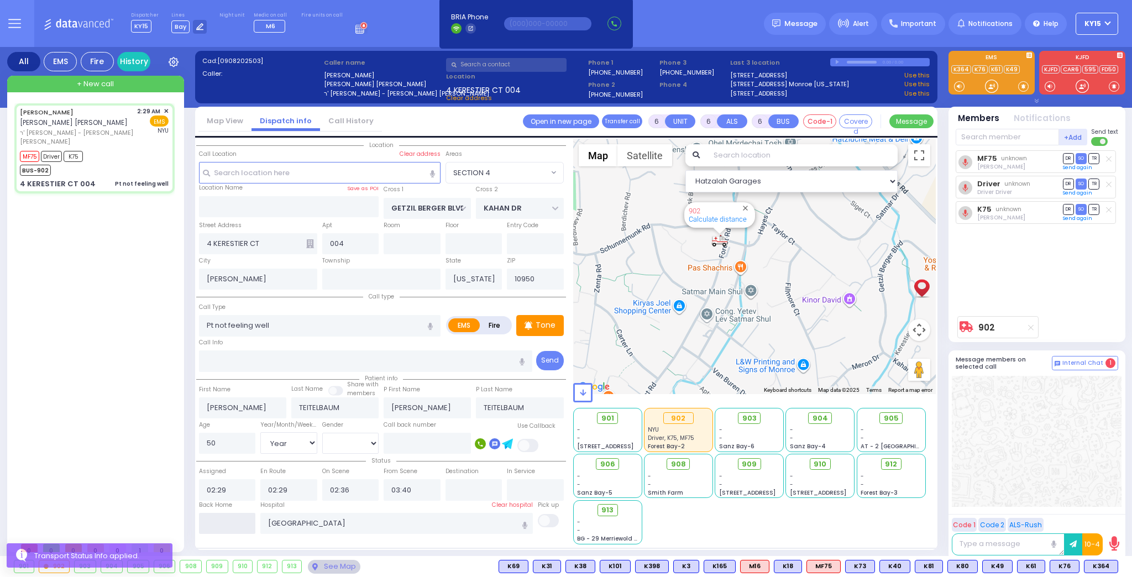
click at [240, 513] on input "text" at bounding box center [227, 523] width 57 height 21
type input "07:14"
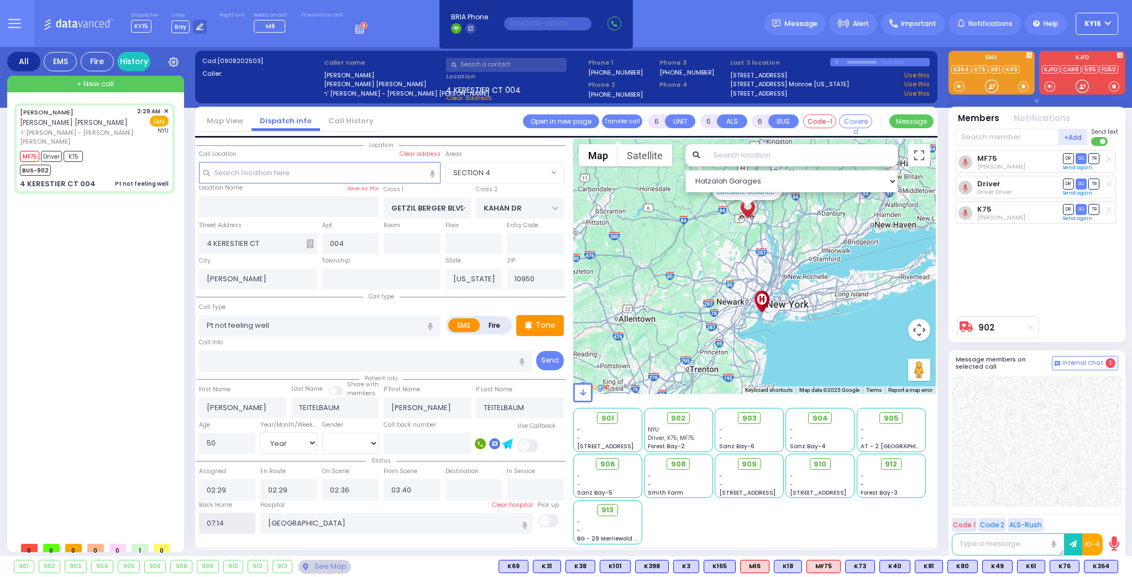
select select
radio input "true"
select select
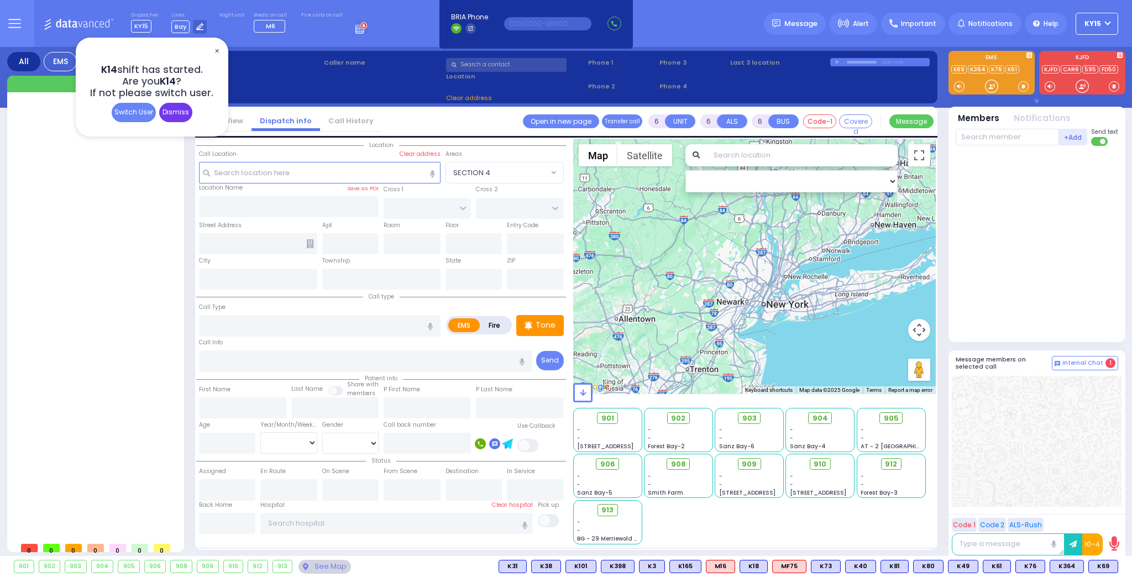
click at [178, 112] on div "Dismiss" at bounding box center [175, 112] width 33 height 19
